Goal: Information Seeking & Learning: Learn about a topic

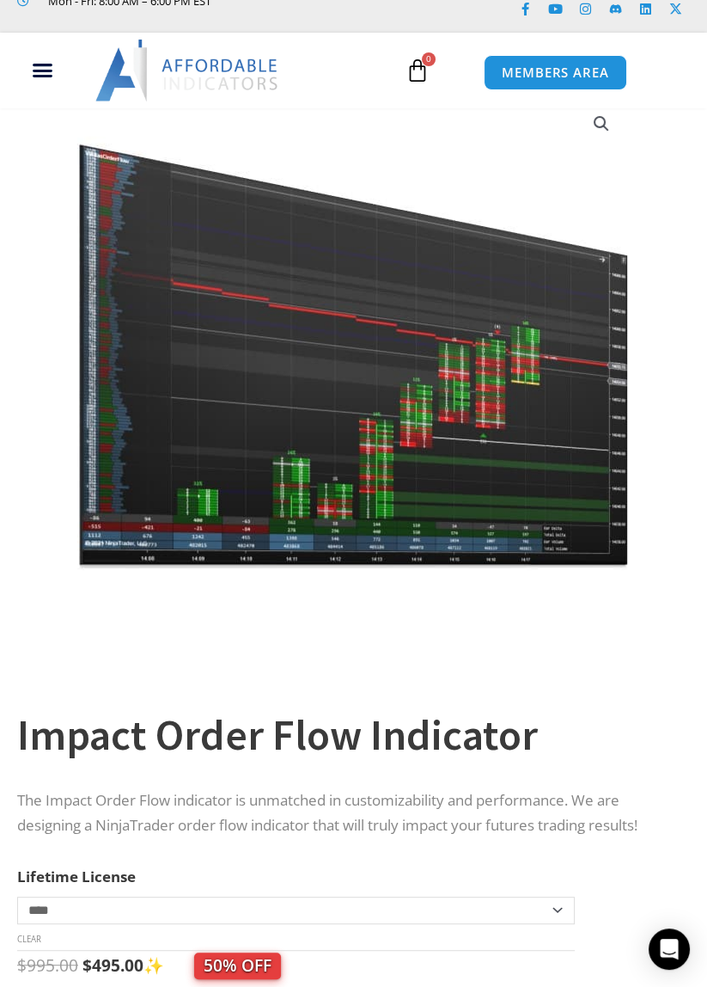
scroll to position [92, 0]
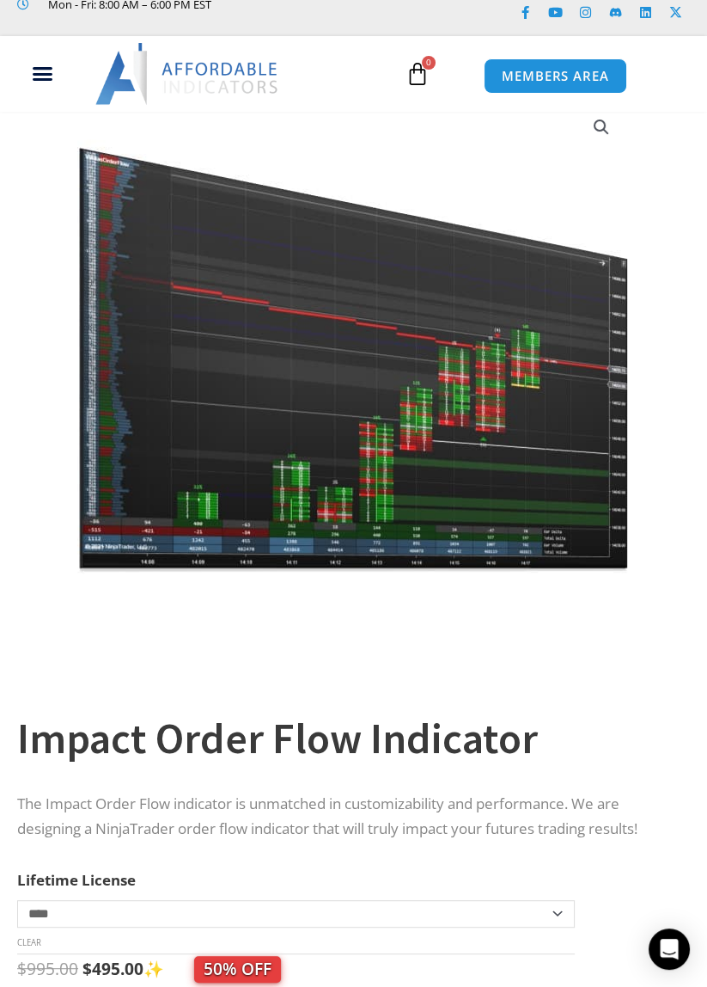
click at [203, 395] on img at bounding box center [353, 336] width 553 height 475
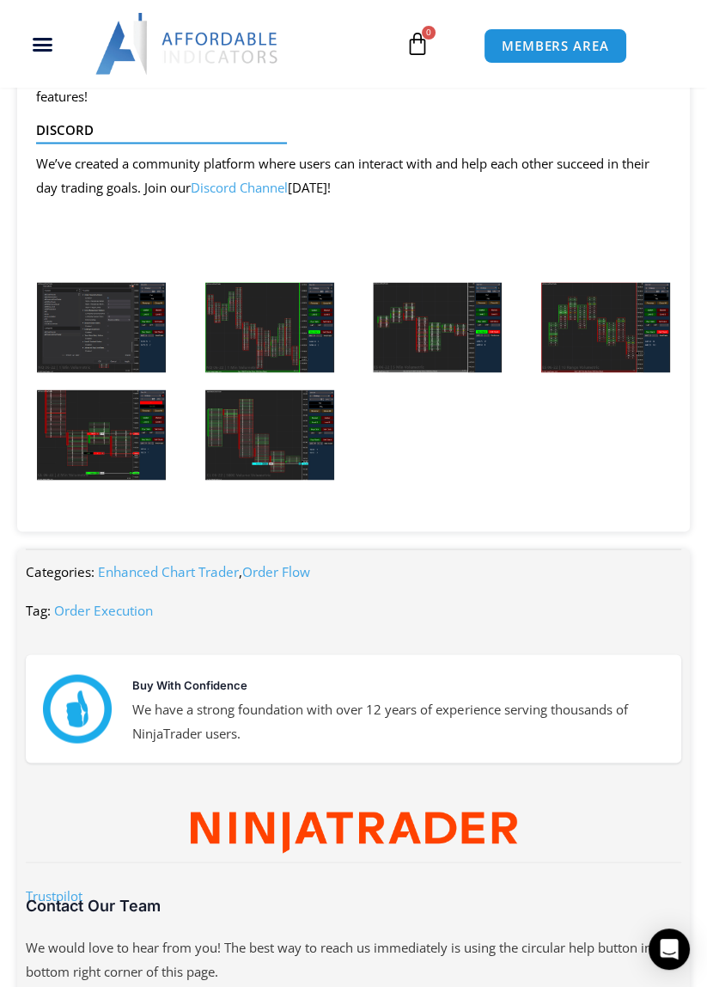
click at [103, 321] on img at bounding box center [101, 327] width 129 height 90
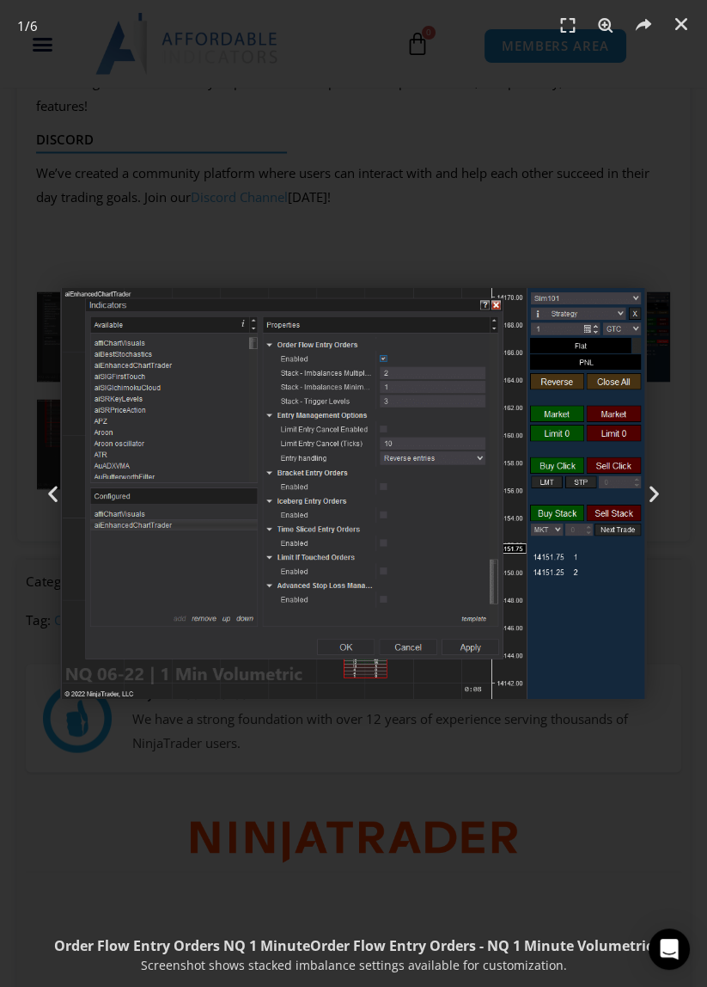
scroll to position [2264, 0]
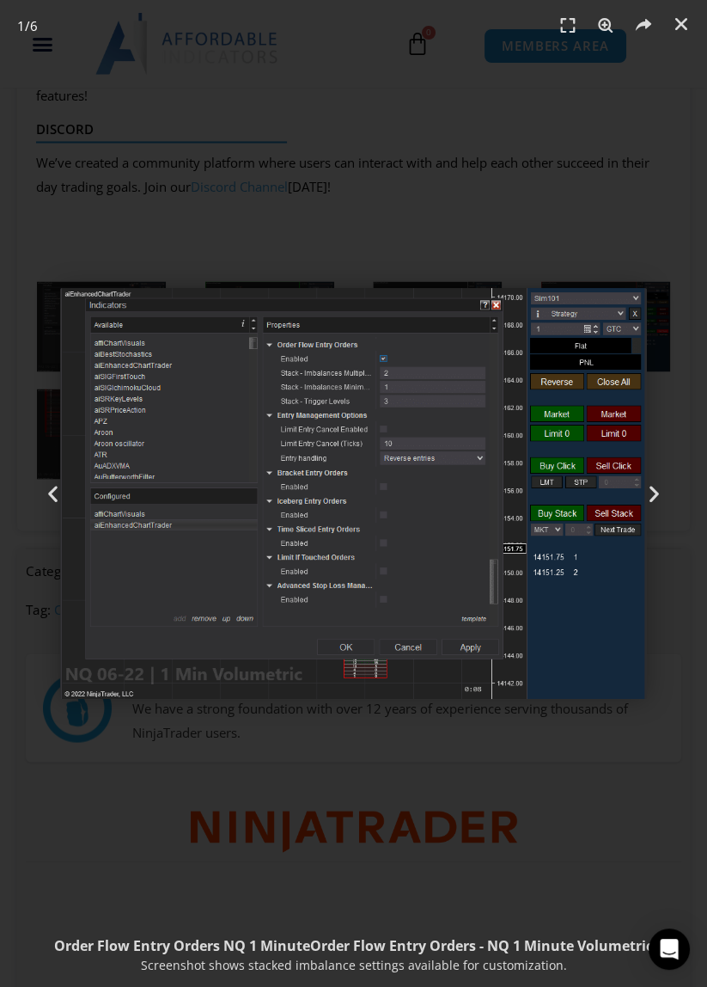
click at [654, 493] on icon "Next slide" at bounding box center [654, 493] width 21 height 21
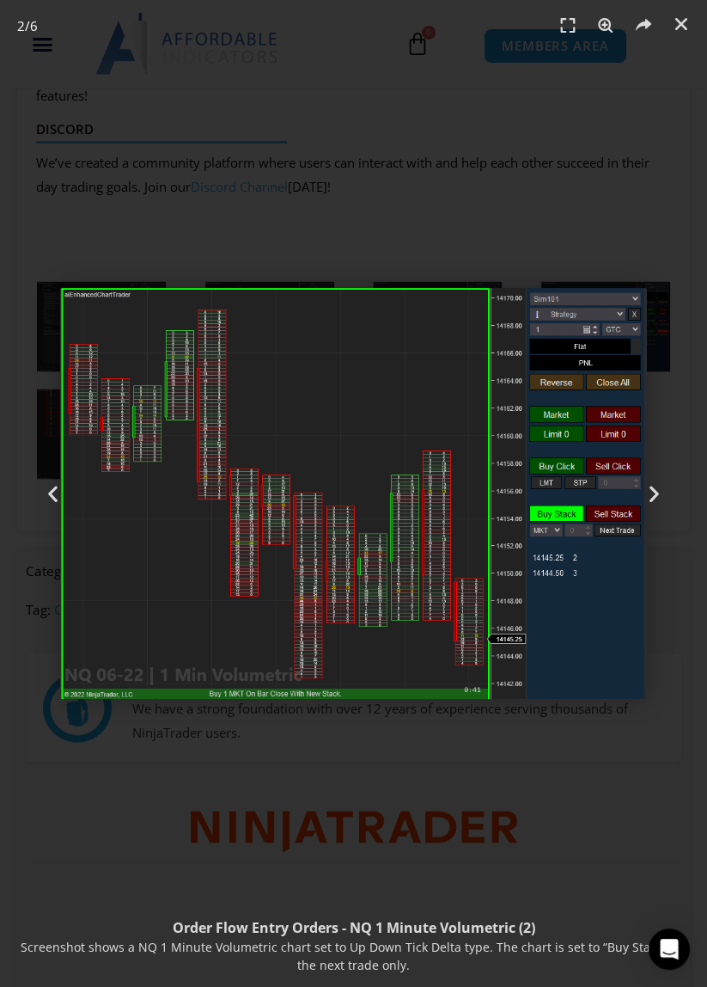
click at [656, 497] on icon "Next slide" at bounding box center [654, 493] width 21 height 21
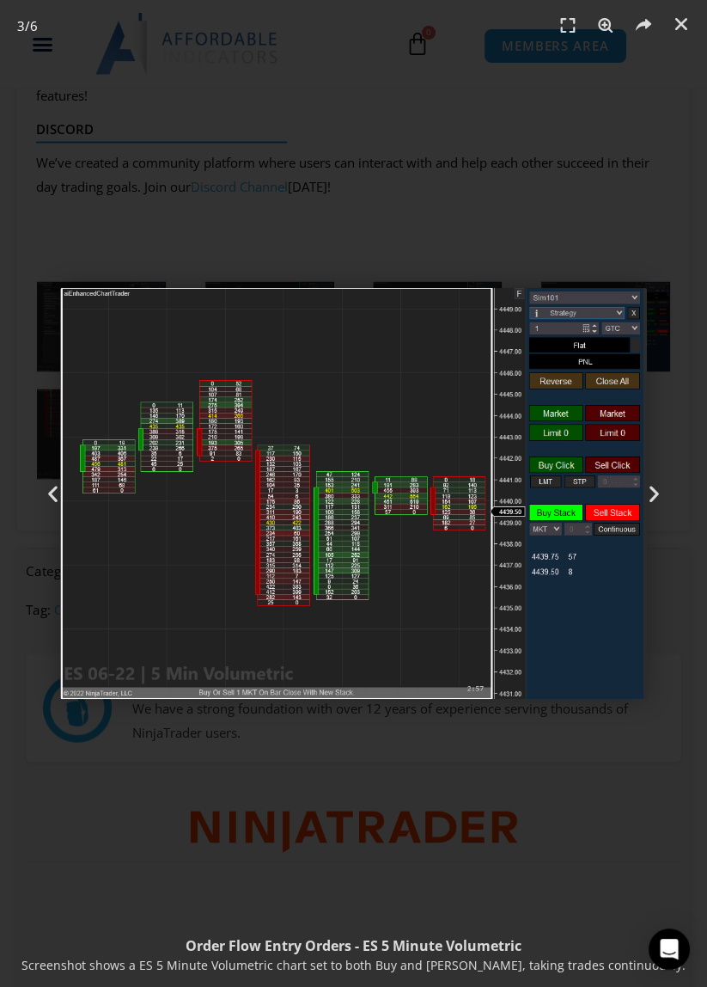
click at [656, 497] on icon "Next slide" at bounding box center [654, 493] width 21 height 21
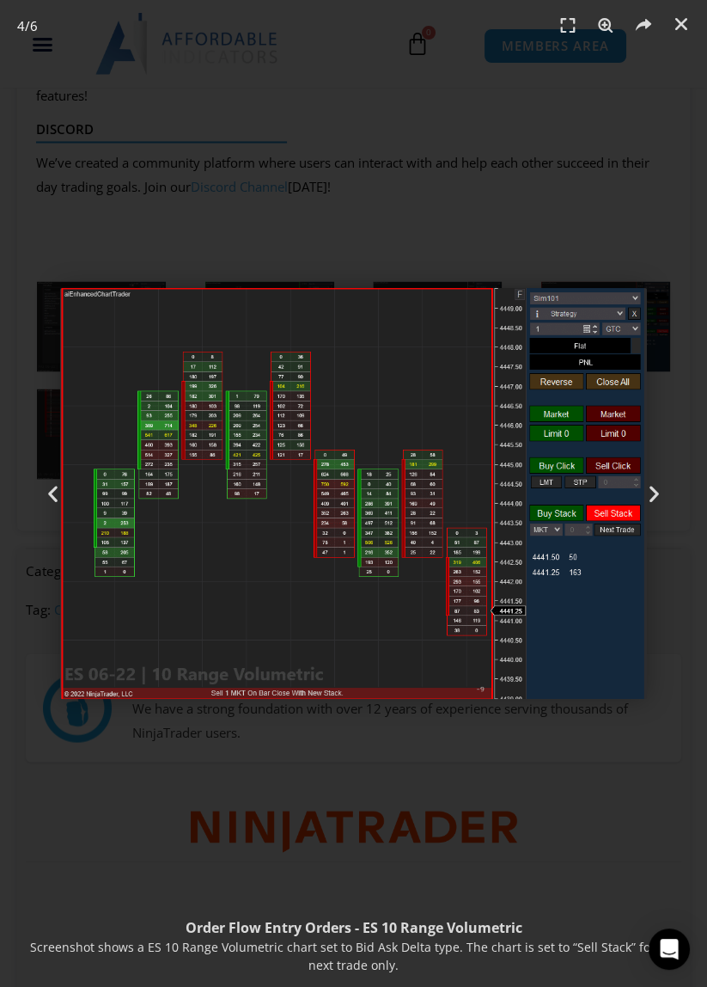
click at [646, 493] on icon "Next slide" at bounding box center [654, 493] width 21 height 21
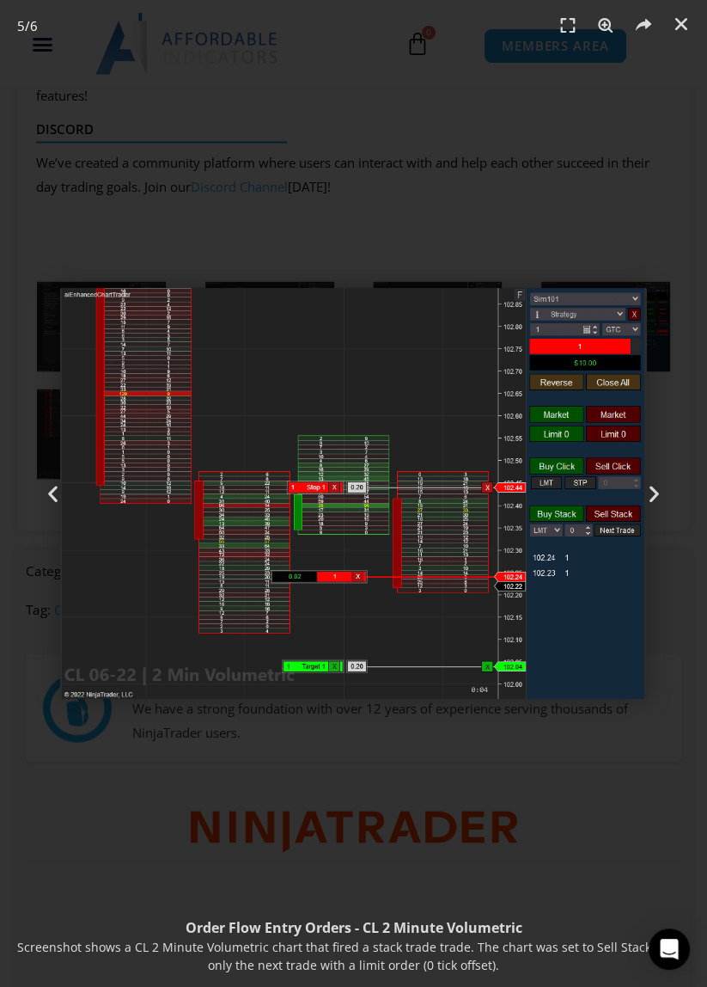
click at [654, 496] on icon "Next slide" at bounding box center [654, 493] width 21 height 21
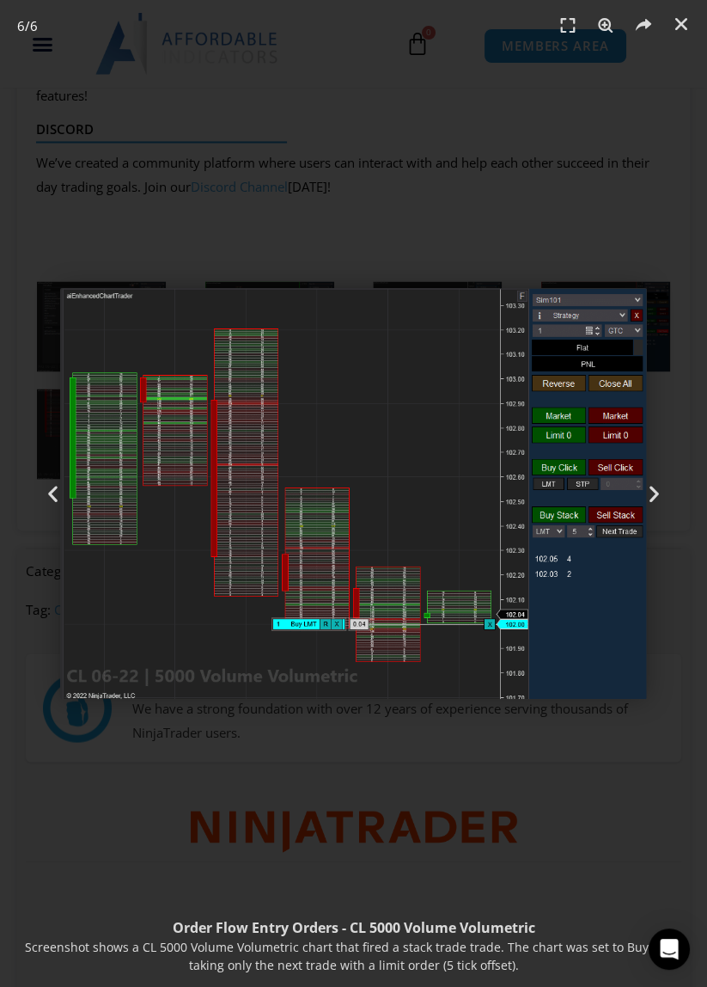
click at [658, 499] on icon "Next slide" at bounding box center [654, 493] width 21 height 21
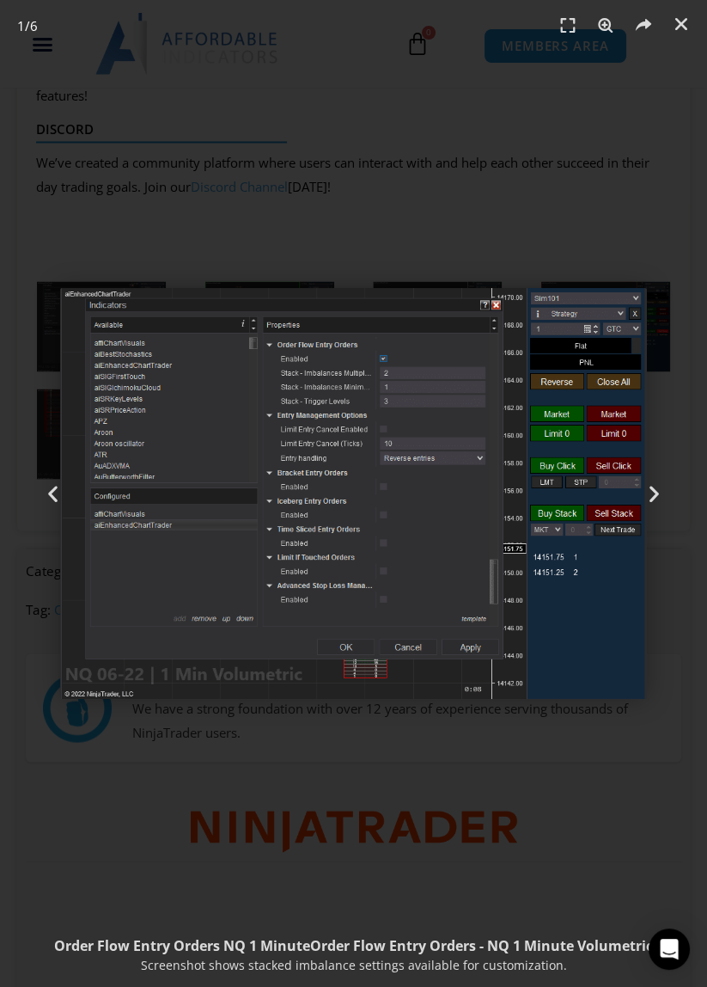
click at [658, 493] on icon "Next slide" at bounding box center [654, 493] width 21 height 21
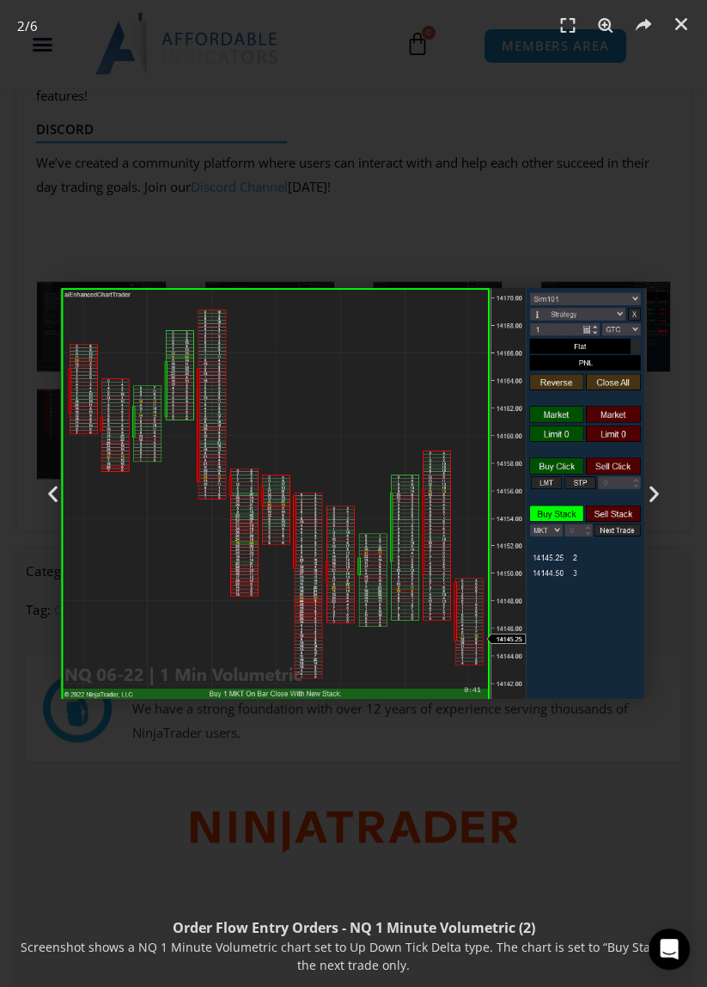
click at [656, 486] on icon "Next slide" at bounding box center [654, 493] width 21 height 21
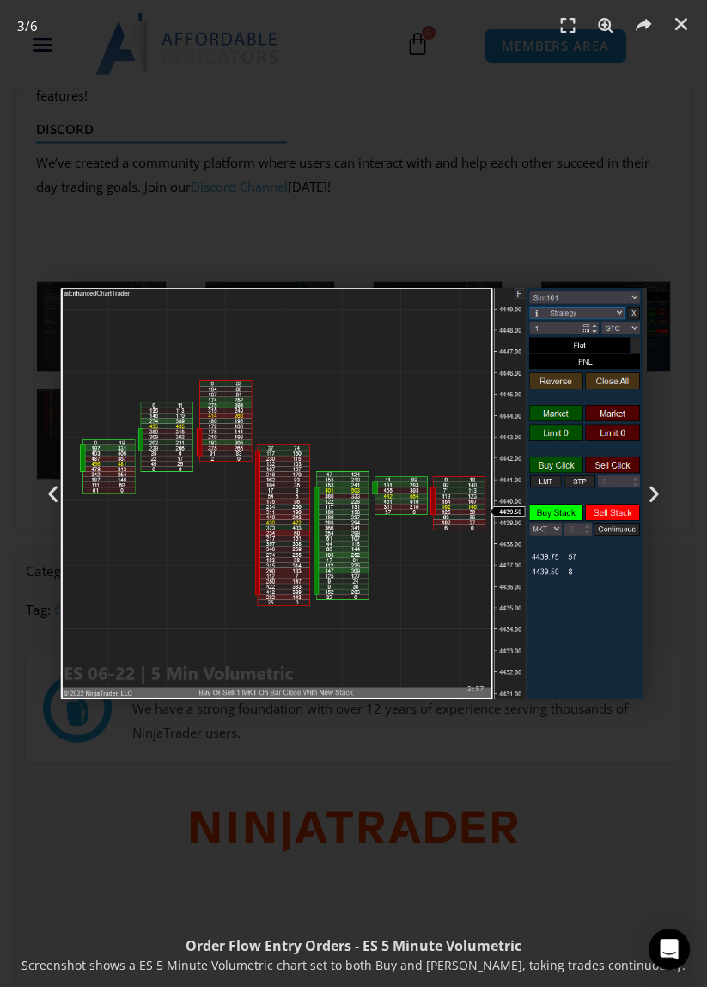
click at [664, 517] on div "Next" at bounding box center [655, 493] width 106 height 987
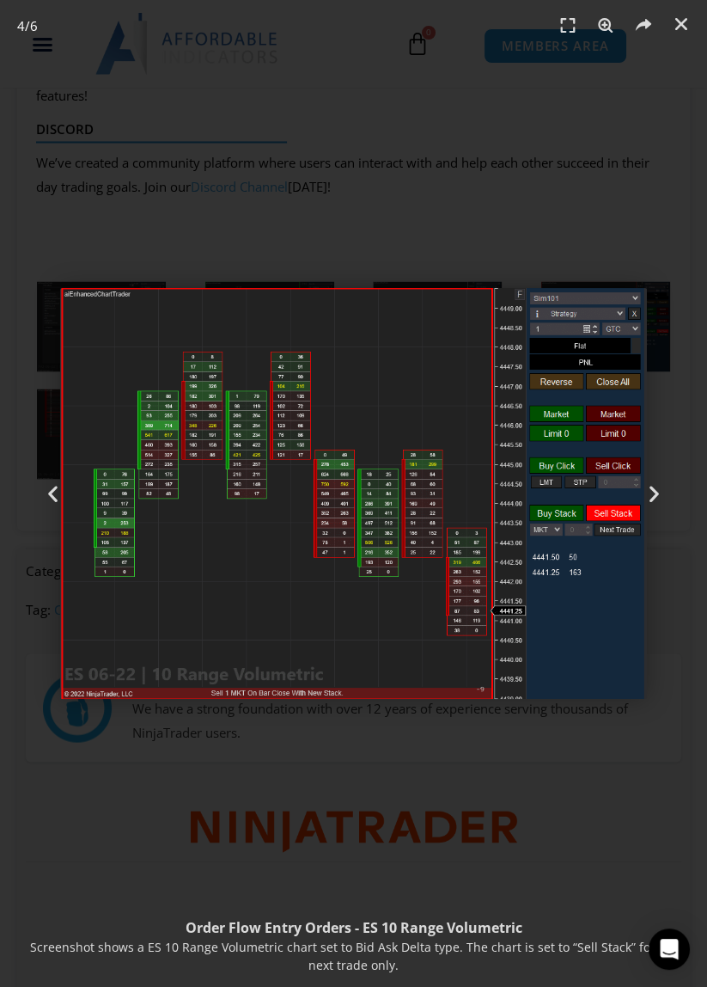
click at [652, 492] on icon "Next slide" at bounding box center [654, 493] width 21 height 21
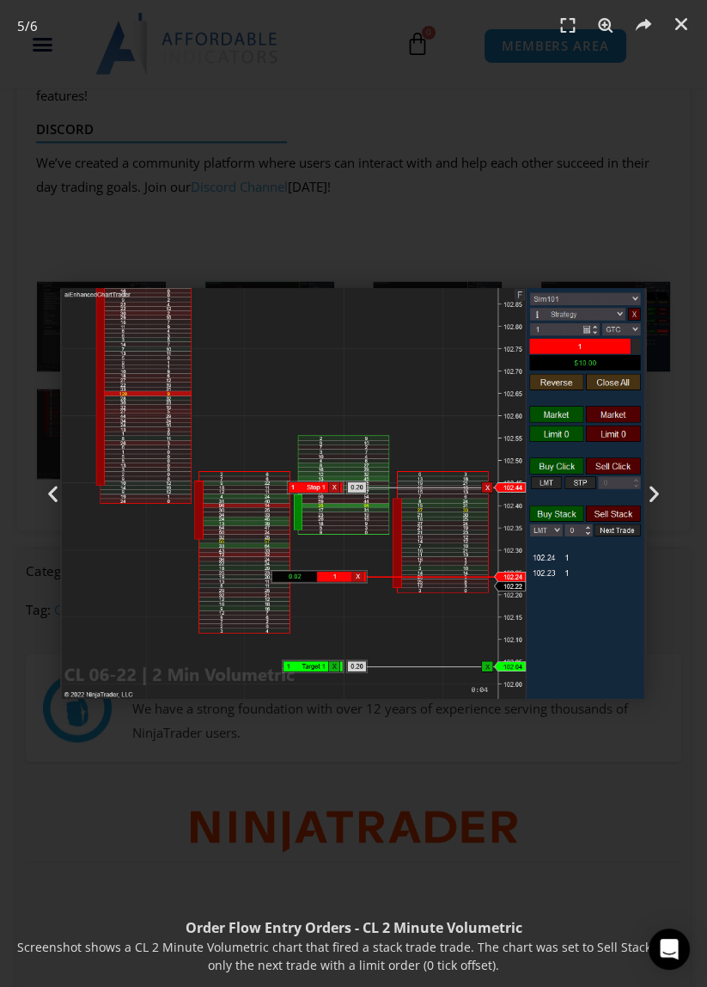
click at [645, 493] on icon "Next slide" at bounding box center [654, 493] width 21 height 21
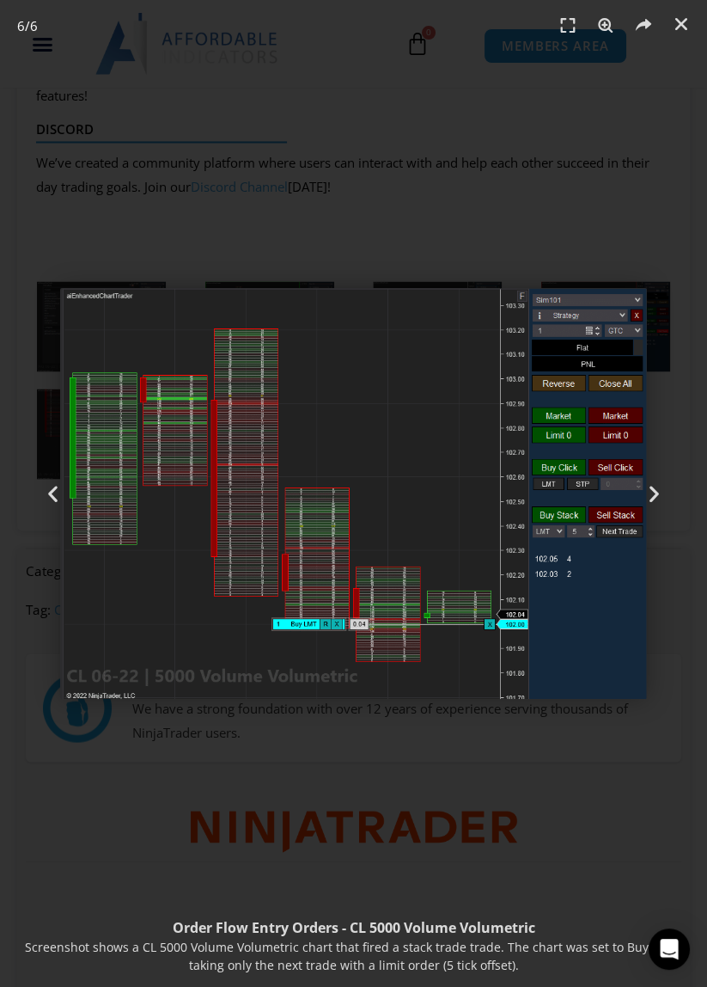
click at [646, 493] on icon "Next slide" at bounding box center [654, 493] width 21 height 21
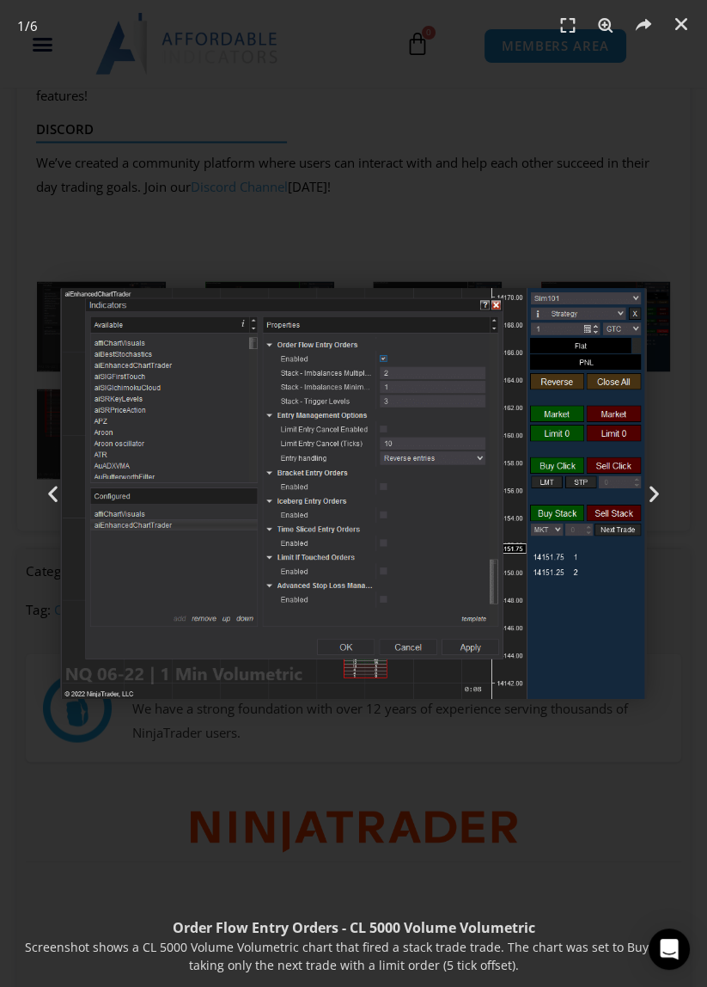
click at [652, 501] on icon "Next slide" at bounding box center [654, 493] width 21 height 21
